Goal: Information Seeking & Learning: Compare options

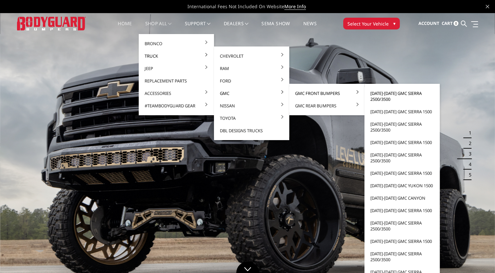
click at [375, 94] on link "[DATE]-[DATE] GMC Sierra 2500/3500" at bounding box center [402, 96] width 70 height 18
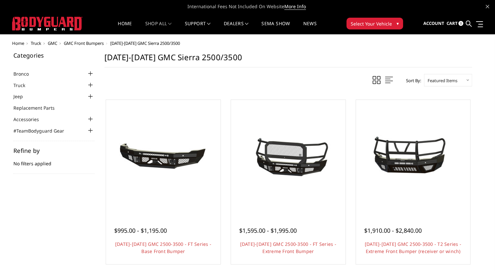
click at [463, 79] on select "Featured Items Newest Items Best Selling A to Z Z to A By Review Price: Ascendi…" at bounding box center [448, 80] width 48 height 12
select select "pricedesc"
click at [424, 74] on select "Featured Items Newest Items Best Selling A to Z Z to A By Review Price: Ascendi…" at bounding box center [448, 80] width 48 height 12
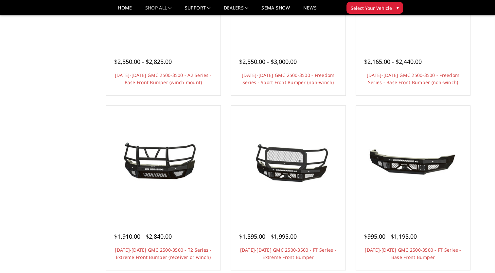
scroll to position [327, 0]
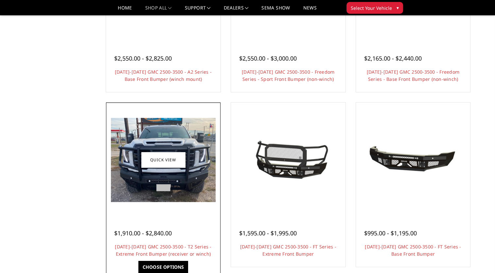
click at [156, 250] on h4 "[DATE]-[DATE] GMC 2500-3500 - T2 Series - Extreme Front Bumper (receiver or win…" at bounding box center [163, 250] width 98 height 14
click at [157, 248] on link "[DATE]-[DATE] GMC 2500-3500 - T2 Series - Extreme Front Bumper (receiver or win…" at bounding box center [163, 250] width 97 height 13
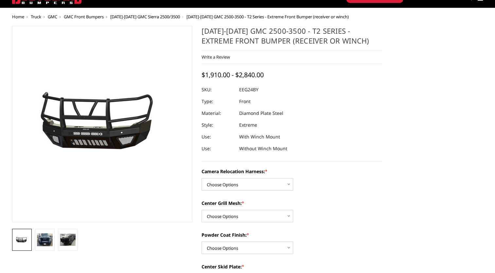
scroll to position [65, 0]
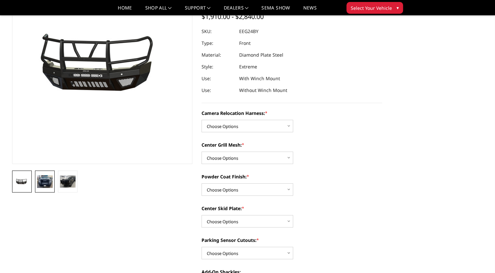
click at [47, 185] on img at bounding box center [45, 181] width 16 height 13
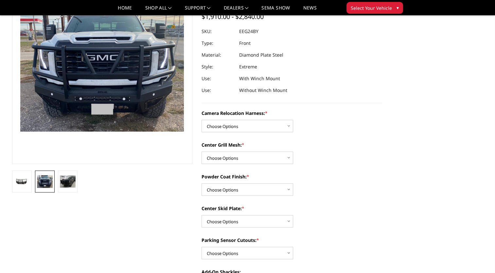
scroll to position [38, 0]
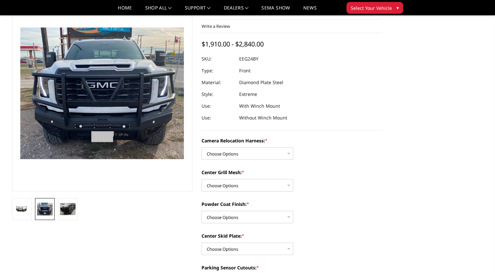
click at [93, 79] on img at bounding box center [114, 104] width 419 height 337
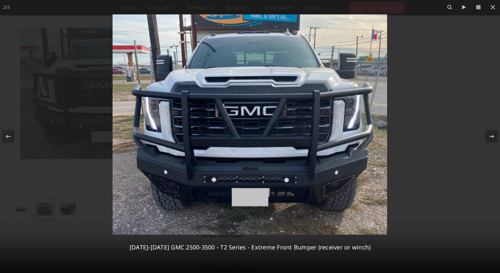
click at [434, 134] on div at bounding box center [250, 136] width 500 height 273
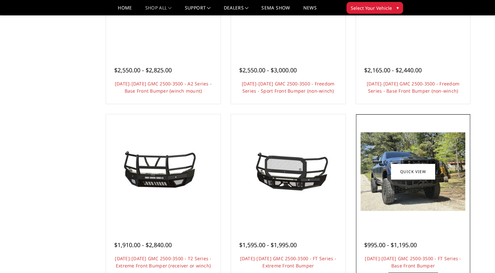
scroll to position [185, 0]
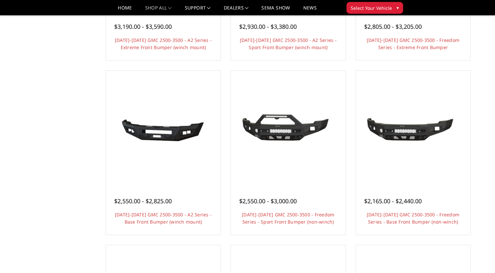
click at [373, 6] on span "Select Your Vehicle" at bounding box center [371, 8] width 41 height 7
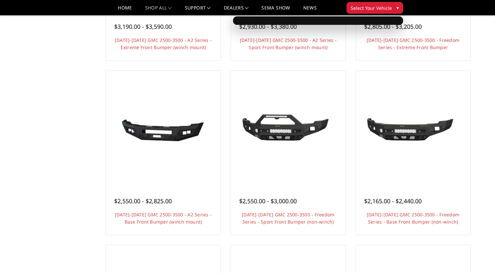
click at [362, 7] on span "Select Your Vehicle" at bounding box center [371, 8] width 41 height 7
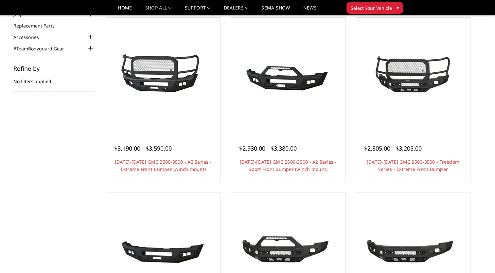
scroll to position [50, 0]
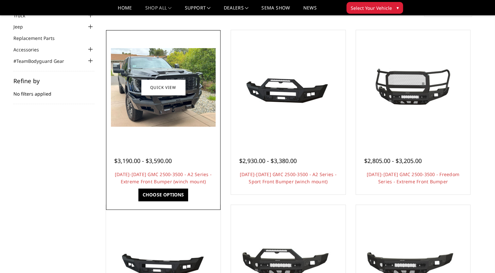
click at [127, 105] on img at bounding box center [163, 87] width 105 height 79
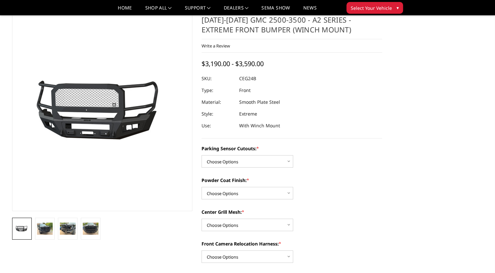
scroll to position [65, 0]
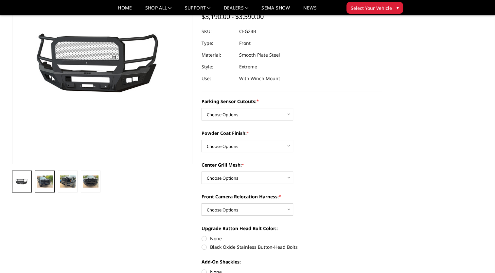
click at [39, 183] on img at bounding box center [45, 182] width 16 height 12
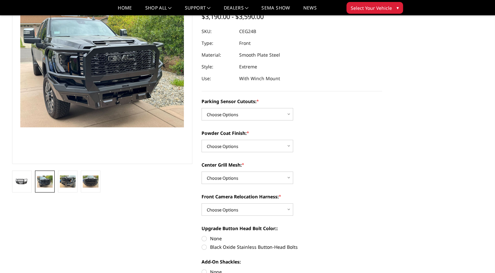
scroll to position [42, 0]
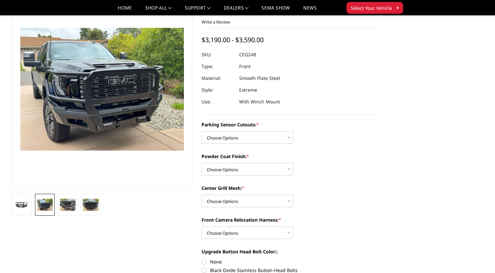
click at [106, 121] on img at bounding box center [97, 70] width 419 height 314
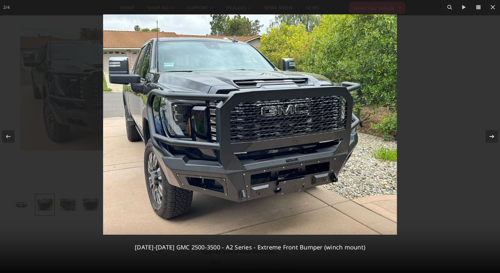
click at [490, 134] on icon at bounding box center [492, 137] width 8 height 8
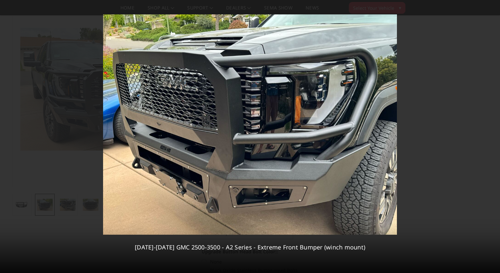
click at [490, 134] on div "3 / 4 2024-2025 GMC 2500-3500 - A2 Series - Extreme Front Bumper (winch mount)" at bounding box center [250, 136] width 500 height 273
click at [490, 134] on icon at bounding box center [492, 137] width 8 height 8
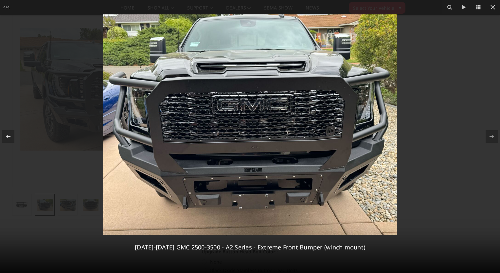
click at [490, 134] on div "4 / 4 2024-2025 GMC 2500-3500 - A2 Series - Extreme Front Bumper (winch mount)" at bounding box center [250, 136] width 500 height 273
click at [495, 8] on icon at bounding box center [493, 7] width 8 height 8
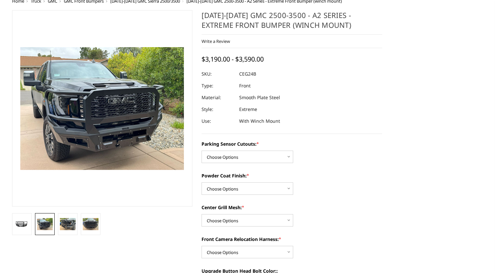
scroll to position [0, 0]
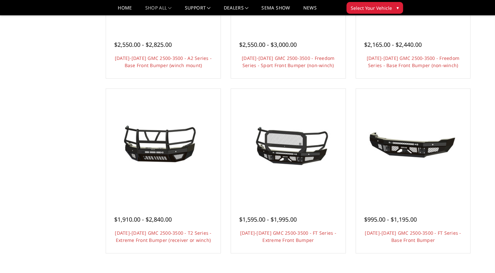
scroll to position [347, 0]
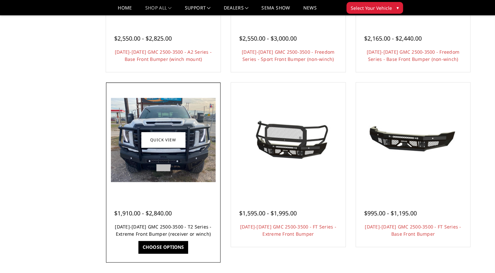
click at [164, 229] on link "[DATE]-[DATE] GMC 2500-3500 - T2 Series - Extreme Front Bumper (receiver or win…" at bounding box center [163, 230] width 97 height 13
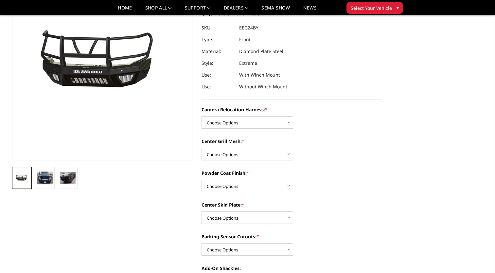
scroll to position [98, 0]
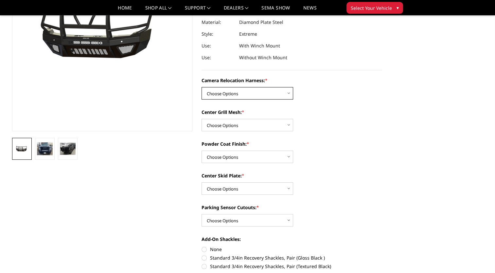
click at [262, 92] on select "Choose Options Without camera harness With camera harness" at bounding box center [248, 93] width 92 height 12
select select "3742"
click at [202, 87] on select "Choose Options Without camera harness With camera harness" at bounding box center [248, 93] width 92 height 12
click at [258, 121] on select "Choose Options Without expanded metal With expanded metal" at bounding box center [248, 125] width 92 height 12
select select "3740"
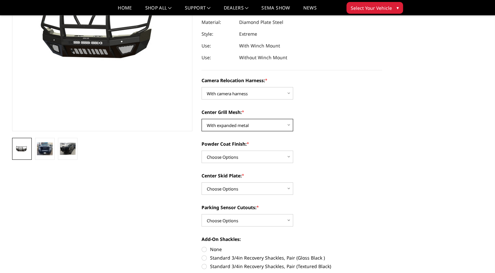
click at [202, 119] on select "Choose Options Without expanded metal With expanded metal" at bounding box center [248, 125] width 92 height 12
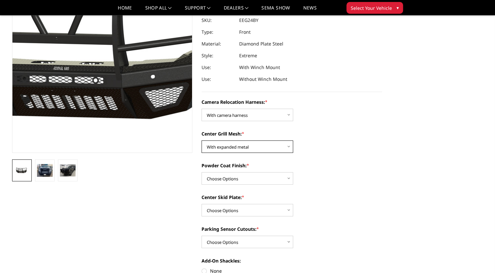
scroll to position [65, 0]
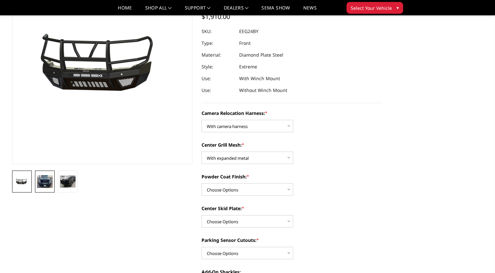
click at [45, 183] on img at bounding box center [45, 181] width 16 height 13
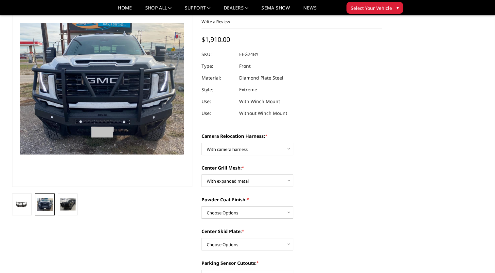
scroll to position [33, 0]
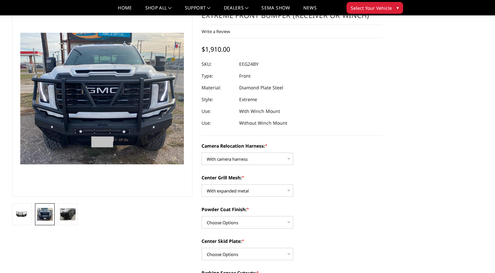
click at [43, 212] on img at bounding box center [45, 214] width 16 height 13
click at [58, 221] on link at bounding box center [68, 214] width 20 height 22
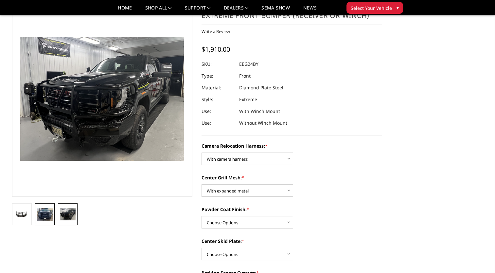
click at [43, 219] on img at bounding box center [45, 214] width 16 height 13
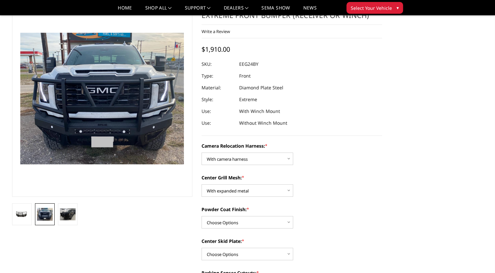
click at [94, 123] on img at bounding box center [102, 99] width 164 height 132
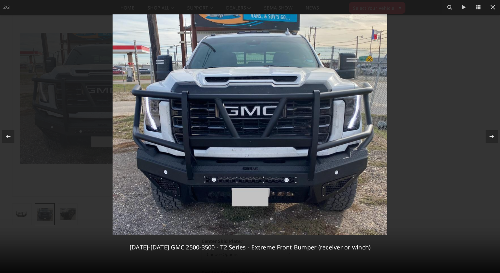
click at [461, 120] on div at bounding box center [250, 136] width 500 height 273
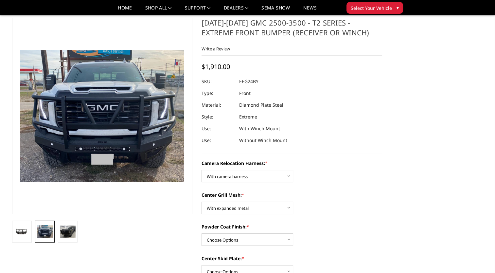
scroll to position [0, 0]
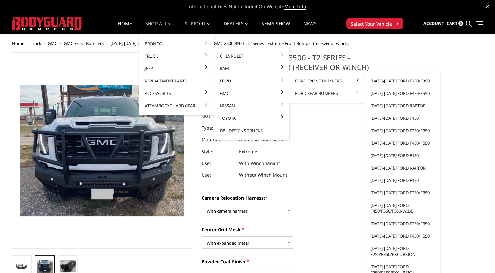
click at [397, 82] on link "[DATE]-[DATE] Ford F250/F350" at bounding box center [402, 81] width 70 height 12
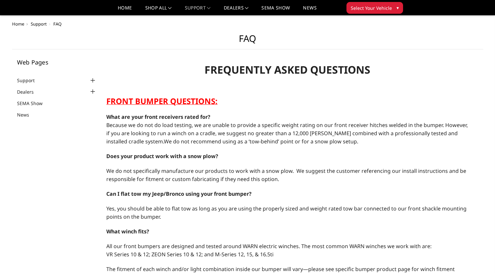
scroll to position [131, 0]
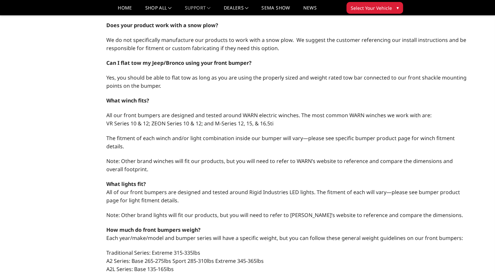
select select "US"
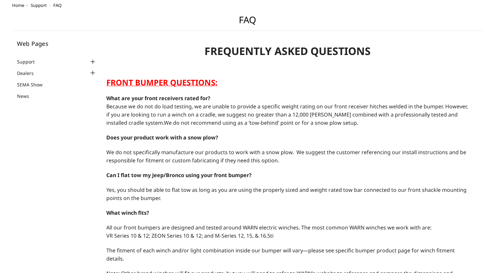
scroll to position [0, 0]
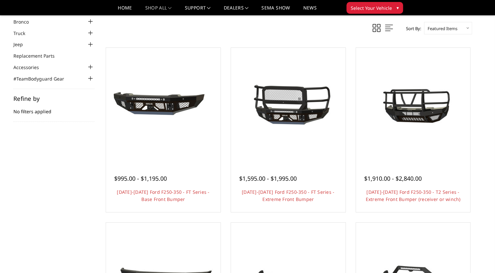
click at [455, 28] on select "Featured Items Newest Items Best Selling A to Z Z to A By Review Price: Ascendi…" at bounding box center [448, 28] width 48 height 12
select select "pricedesc"
click at [424, 22] on select "Featured Items Newest Items Best Selling A to Z Z to A By Review Price: Ascendi…" at bounding box center [448, 28] width 48 height 12
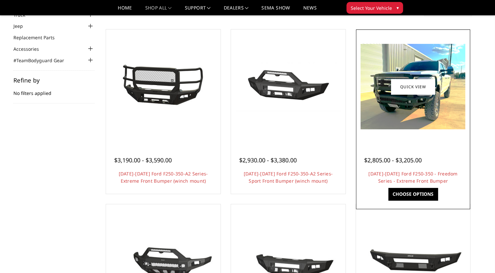
scroll to position [65, 0]
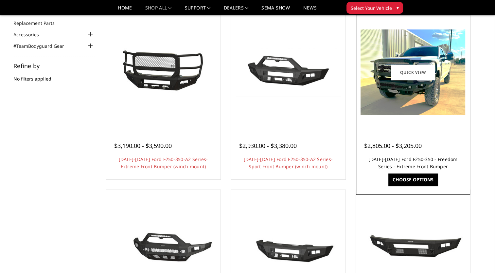
click at [424, 168] on link "[DATE]-[DATE] Ford F250-350 - Freedom Series - Extreme Front Bumper" at bounding box center [413, 162] width 89 height 13
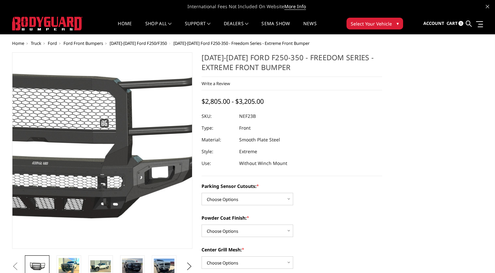
click at [139, 193] on img at bounding box center [54, 143] width 419 height 229
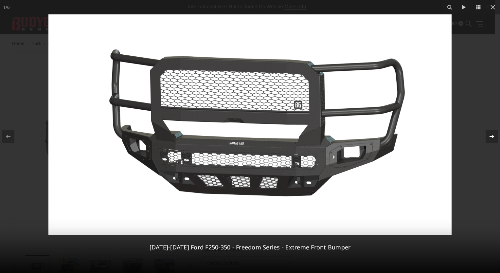
click at [495, 136] on div at bounding box center [492, 136] width 12 height 12
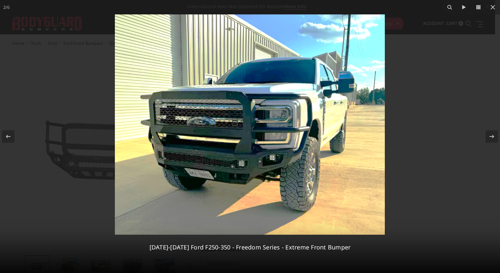
click at [264, 143] on img at bounding box center [250, 124] width 270 height 220
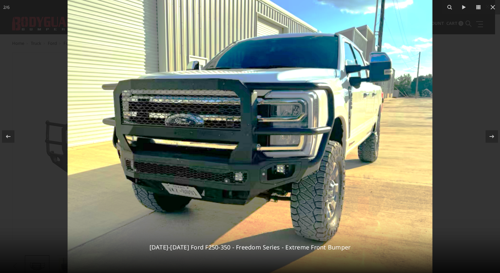
click at [264, 143] on img at bounding box center [250, 124] width 365 height 298
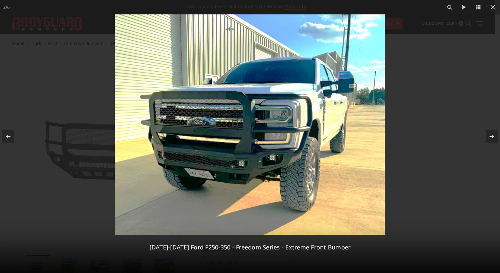
click at [464, 133] on div at bounding box center [250, 136] width 500 height 273
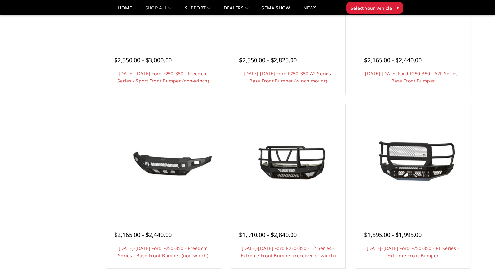
scroll to position [327, 0]
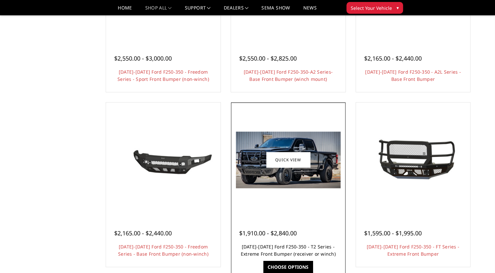
click at [279, 248] on link "[DATE]-[DATE] Ford F250-350 - T2 Series - Extreme Front Bumper (receiver or win…" at bounding box center [288, 250] width 95 height 13
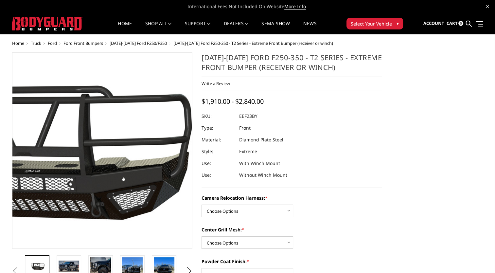
click at [146, 160] on img at bounding box center [44, 149] width 419 height 234
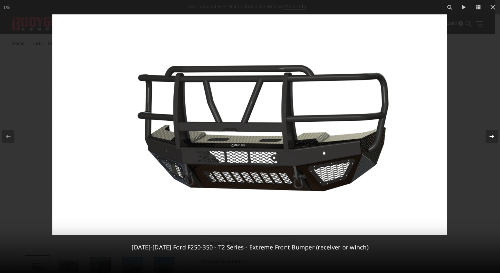
click at [493, 136] on icon at bounding box center [492, 136] width 5 height 3
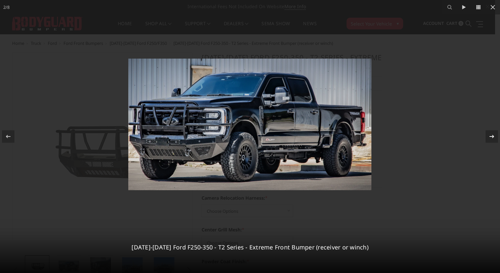
click at [493, 136] on icon at bounding box center [492, 136] width 5 height 3
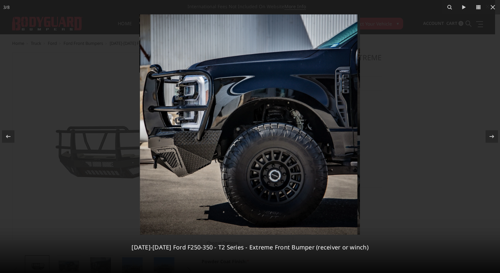
click at [174, 125] on img at bounding box center [250, 124] width 221 height 220
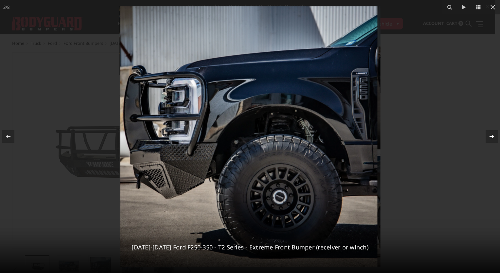
click at [492, 136] on icon at bounding box center [492, 137] width 8 height 8
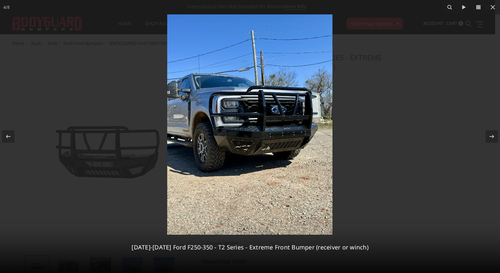
click at [256, 137] on img at bounding box center [249, 124] width 165 height 220
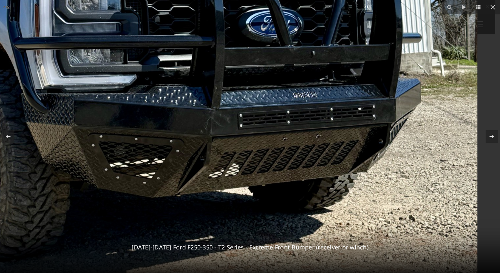
drag, startPoint x: 286, startPoint y: 91, endPoint x: 171, endPoint y: 81, distance: 114.8
click at [171, 81] on img at bounding box center [163, 80] width 629 height 838
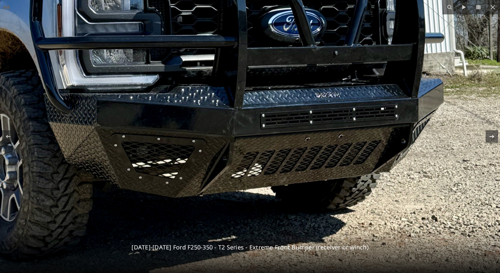
click at [491, 136] on icon at bounding box center [492, 136] width 5 height 3
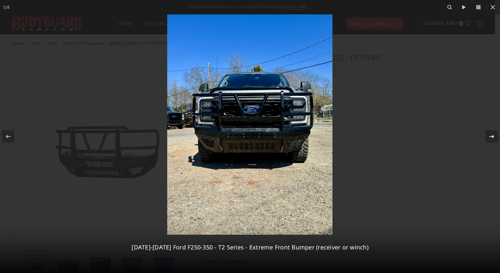
click at [491, 136] on icon at bounding box center [492, 136] width 5 height 3
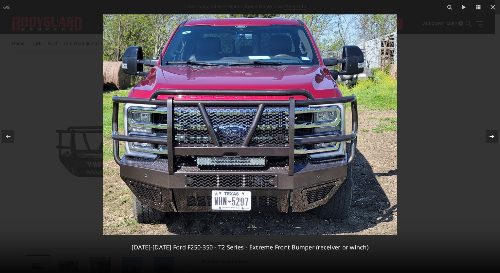
click at [491, 136] on icon at bounding box center [492, 136] width 5 height 3
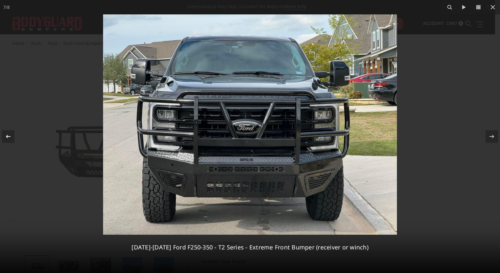
click at [12, 138] on icon at bounding box center [8, 137] width 8 height 8
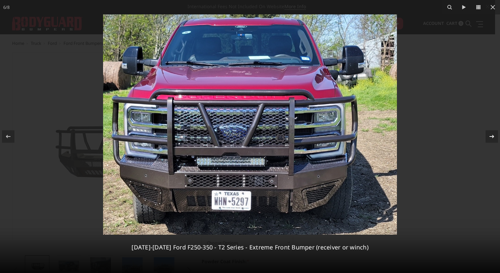
click at [490, 137] on icon at bounding box center [492, 137] width 8 height 8
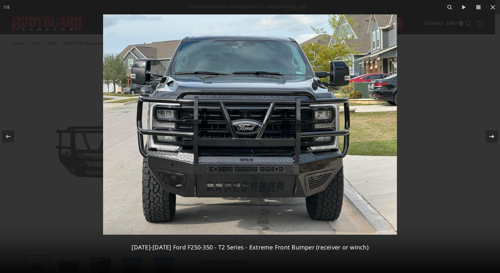
click at [490, 137] on icon at bounding box center [492, 137] width 8 height 8
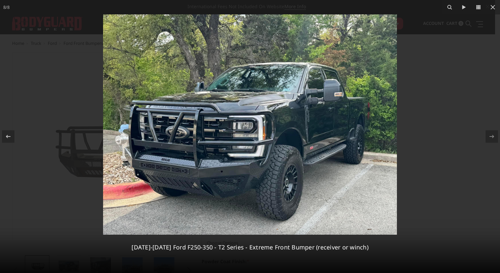
click at [490, 137] on div "8 / 8 2023-2025 Ford F250-350 - T2 Series - Extreme Front Bumper (receiver or w…" at bounding box center [250, 136] width 500 height 273
click at [466, 128] on div at bounding box center [250, 136] width 500 height 273
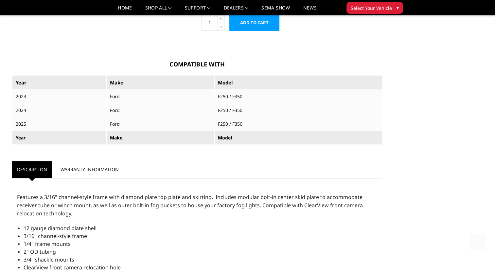
scroll to position [524, 0]
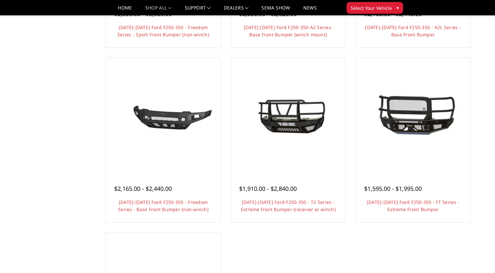
scroll to position [360, 0]
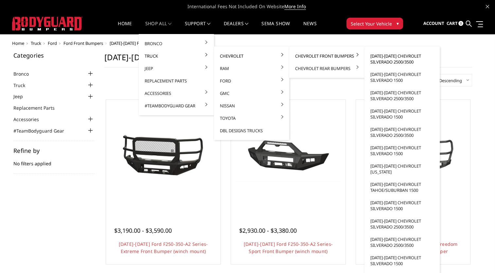
click at [395, 58] on link "[DATE]-[DATE] Chevrolet Silverado 2500/3500" at bounding box center [402, 59] width 70 height 18
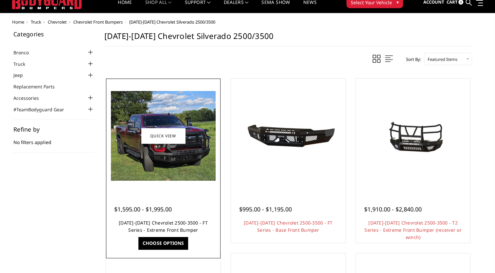
scroll to position [33, 0]
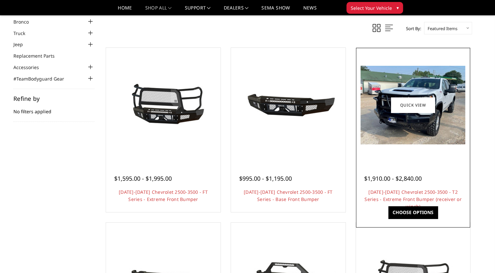
click at [436, 137] on img at bounding box center [413, 105] width 105 height 79
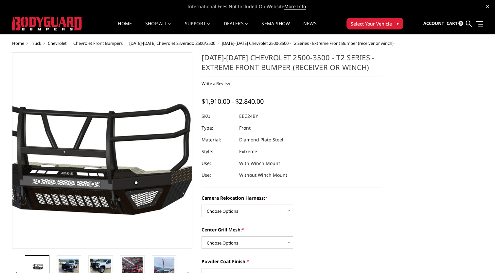
click at [124, 172] on img at bounding box center [74, 151] width 419 height 196
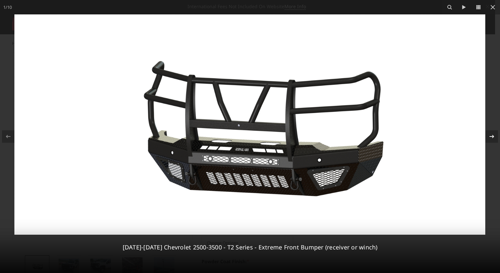
click at [495, 135] on div at bounding box center [492, 136] width 12 height 12
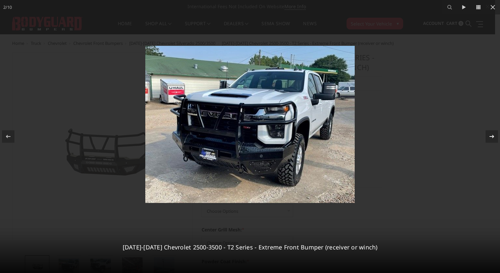
click at [495, 135] on div at bounding box center [492, 136] width 12 height 12
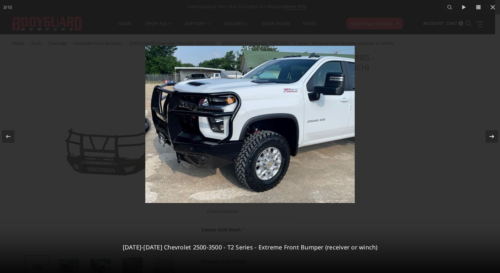
click at [495, 135] on div at bounding box center [492, 136] width 12 height 12
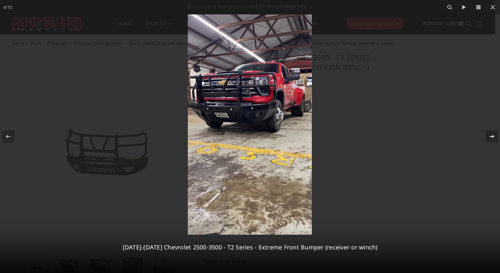
click at [495, 135] on div at bounding box center [492, 136] width 12 height 12
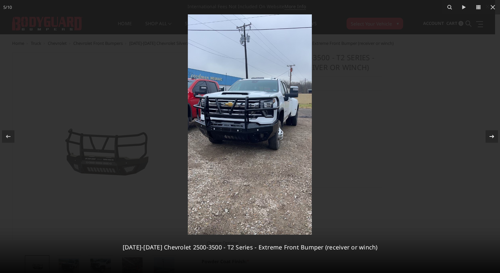
click at [495, 135] on div at bounding box center [492, 136] width 12 height 12
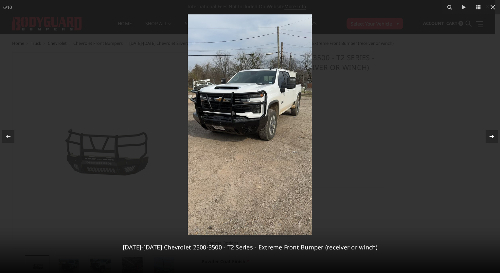
click at [495, 135] on div at bounding box center [492, 136] width 12 height 12
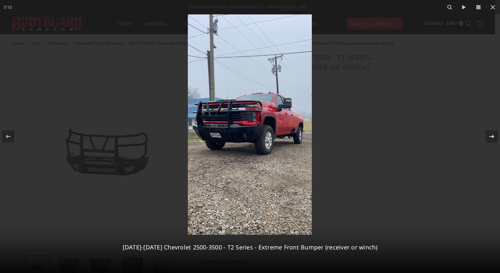
click at [495, 135] on div at bounding box center [492, 136] width 12 height 12
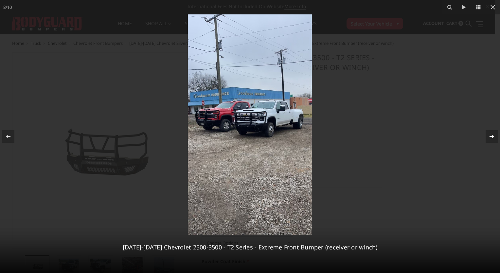
click at [495, 135] on div at bounding box center [492, 136] width 12 height 12
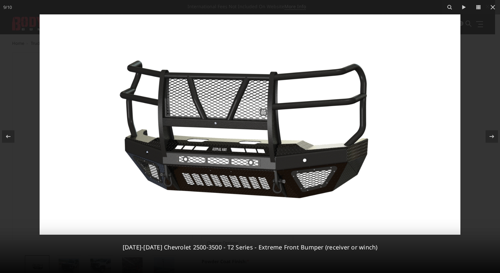
click at [308, 163] on img at bounding box center [250, 124] width 421 height 220
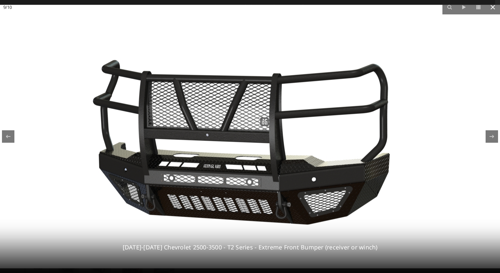
click at [495, 8] on button at bounding box center [493, 7] width 14 height 14
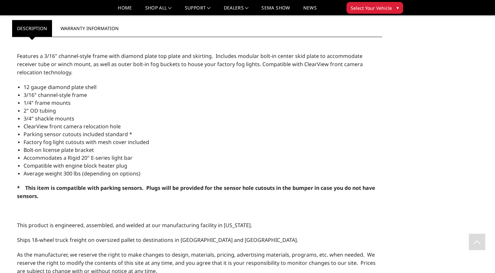
scroll to position [557, 0]
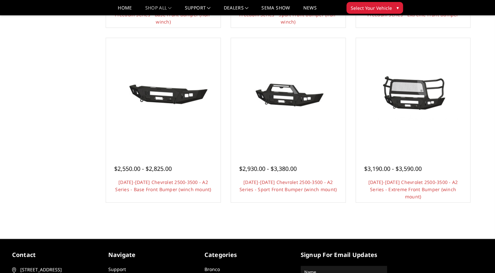
scroll to position [393, 0]
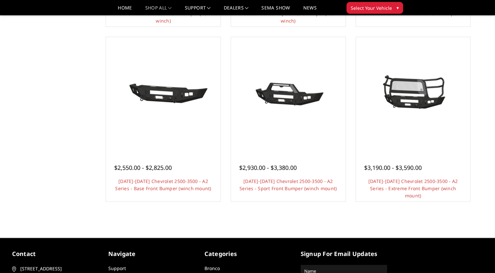
drag, startPoint x: 98, startPoint y: 162, endPoint x: 101, endPoint y: 158, distance: 5.4
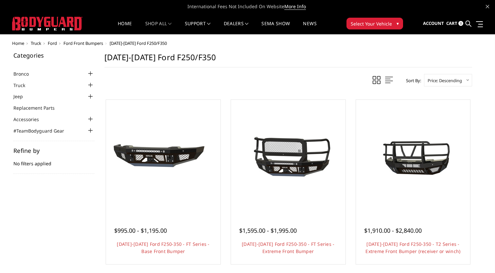
select select "pricedesc"
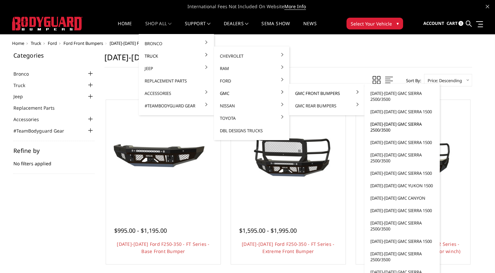
click at [381, 126] on link "[DATE]-[DATE] GMC Sierra 2500/3500" at bounding box center [402, 127] width 70 height 18
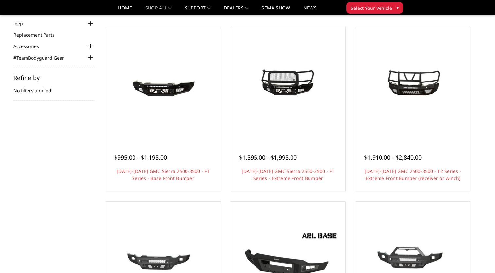
scroll to position [65, 0]
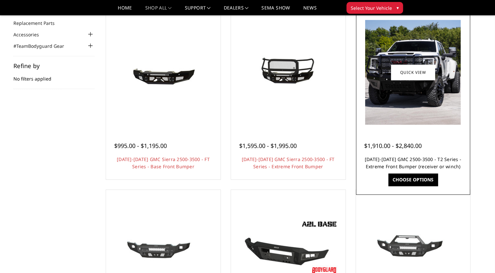
click at [418, 159] on link "2020-2023 GMC 2500-3500 - T2 Series - Extreme Front Bumper (receiver or winch)" at bounding box center [413, 162] width 97 height 13
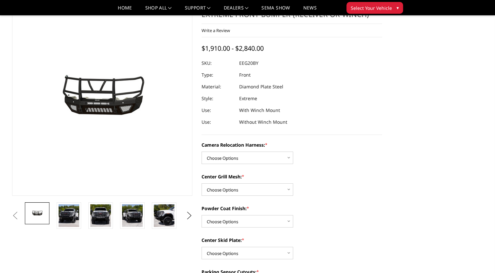
scroll to position [33, 0]
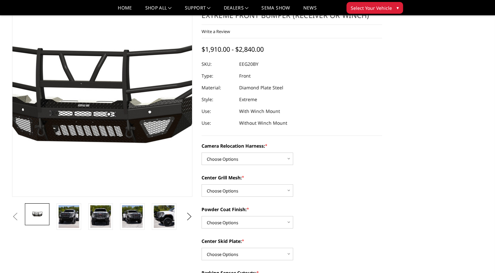
click at [107, 112] on img at bounding box center [96, 98] width 419 height 199
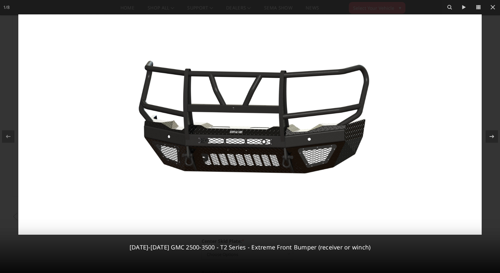
click at [255, 113] on img at bounding box center [250, 124] width 464 height 220
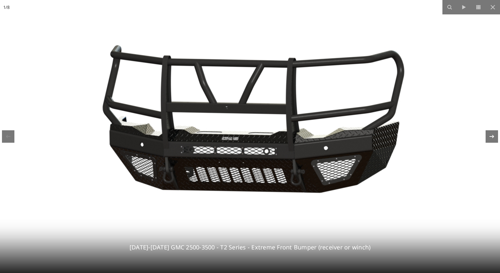
click at [495, 136] on div at bounding box center [492, 136] width 12 height 12
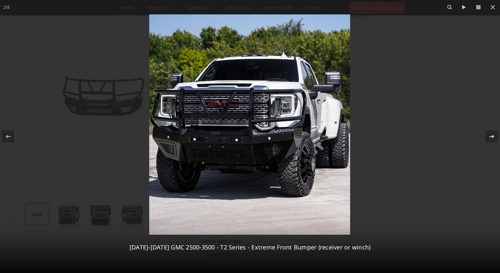
click at [495, 136] on div at bounding box center [492, 136] width 12 height 12
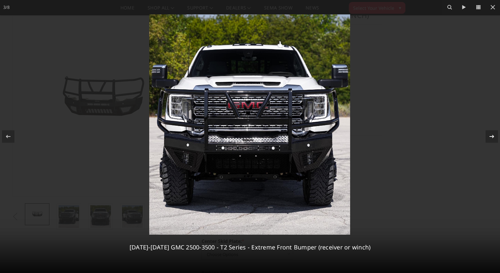
click at [495, 136] on div at bounding box center [492, 136] width 12 height 12
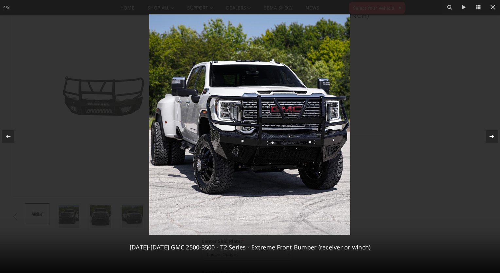
click at [495, 136] on div at bounding box center [492, 136] width 12 height 12
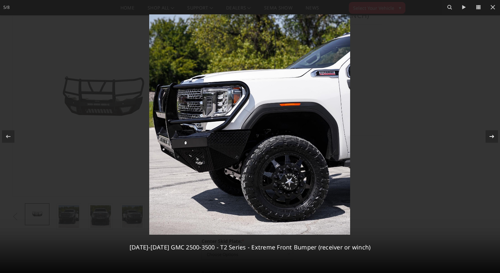
click at [495, 136] on div at bounding box center [492, 136] width 12 height 12
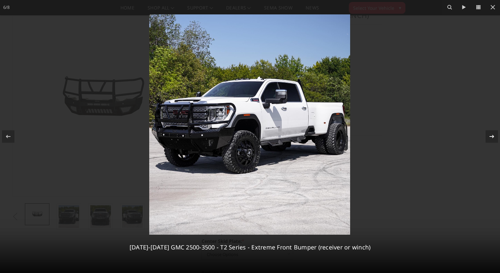
click at [495, 136] on icon at bounding box center [492, 137] width 8 height 8
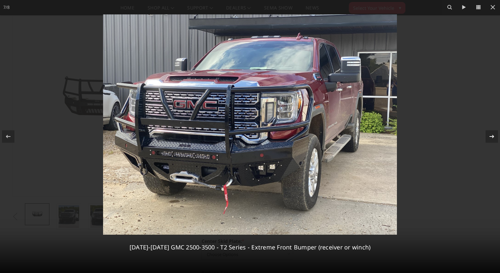
click at [491, 139] on div "7 / 8 2020-2023 GMC 2500-3500 - T2 Series - Extreme Front Bumper (receiver or w…" at bounding box center [250, 136] width 500 height 273
click at [493, 139] on icon at bounding box center [492, 137] width 8 height 8
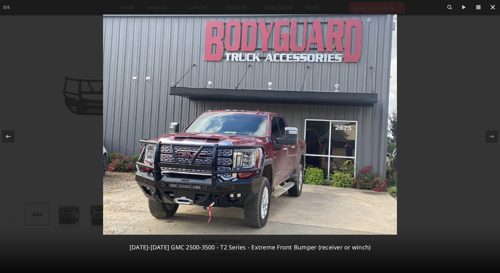
click at [492, 7] on icon at bounding box center [493, 7] width 8 height 8
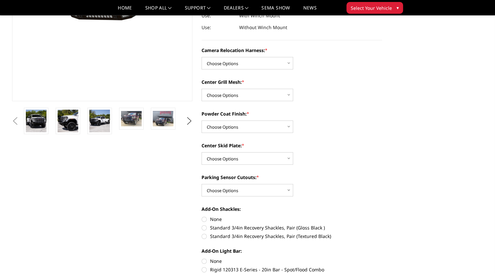
scroll to position [0, 0]
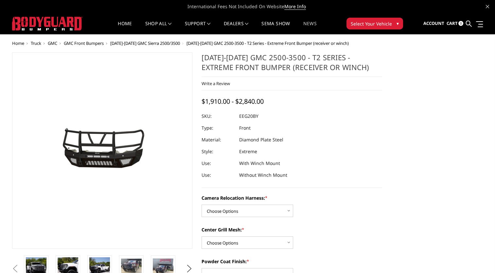
click at [307, 25] on link "News" at bounding box center [309, 27] width 13 height 13
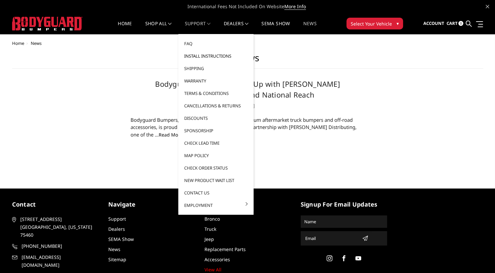
click at [209, 57] on link "Install Instructions" at bounding box center [216, 56] width 70 height 12
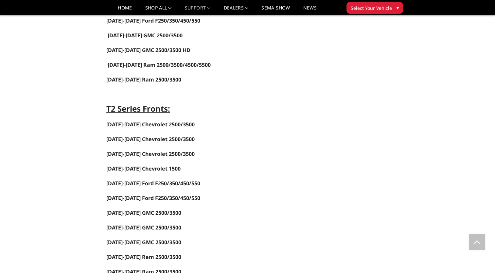
scroll to position [524, 0]
click at [157, 209] on span "[DATE]-[DATE] GMC 2500/3500" at bounding box center [143, 212] width 75 height 7
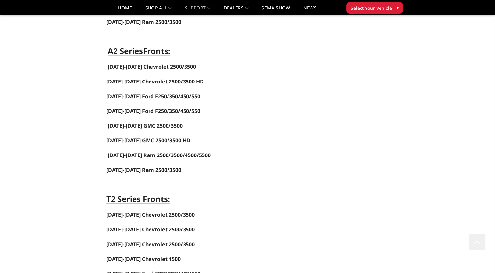
scroll to position [393, 0]
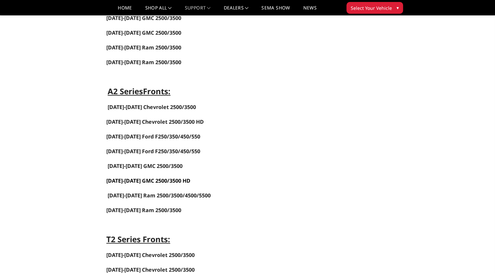
click at [159, 177] on span "[DATE]-[DATE] GMC 2500/3500 HD" at bounding box center [148, 180] width 84 height 7
